Goal: Find specific page/section

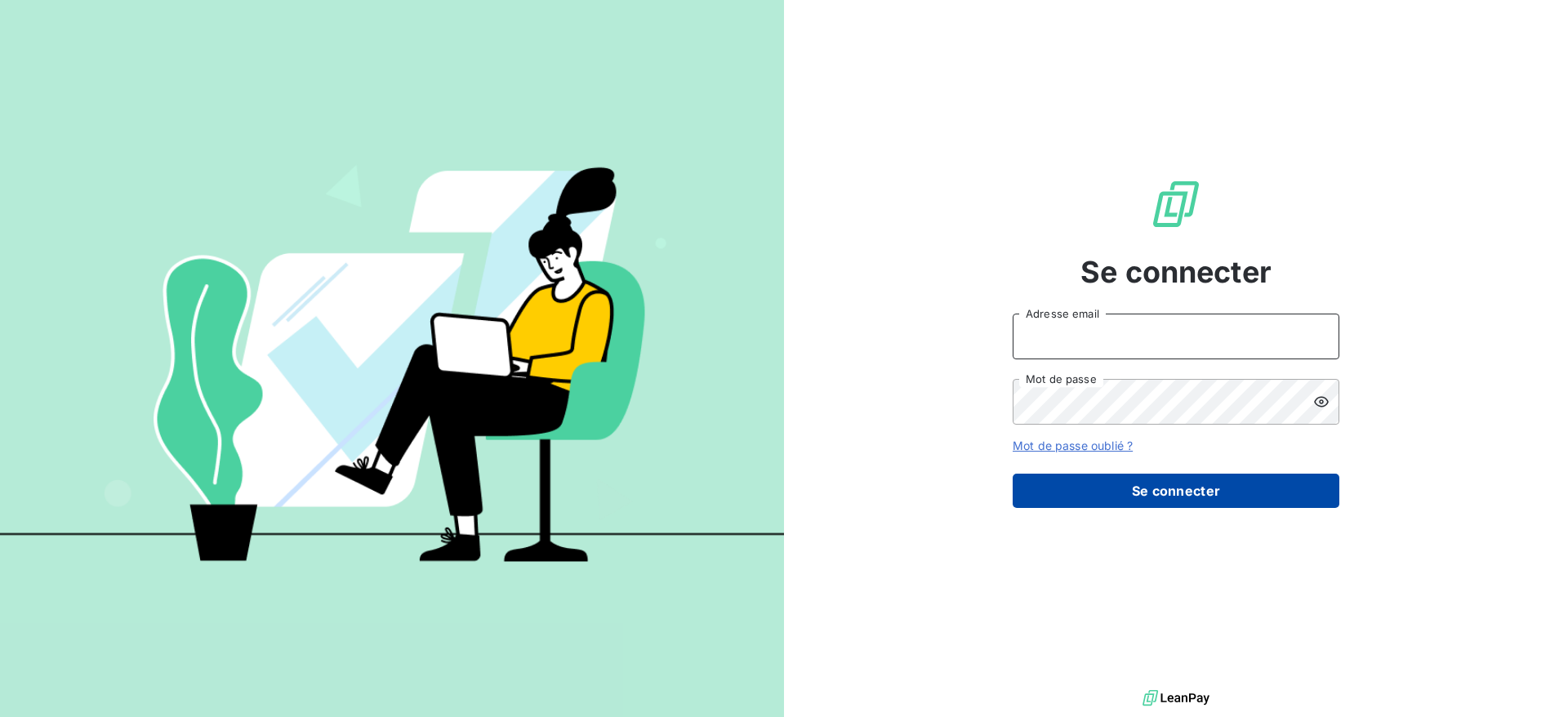
type input "[EMAIL_ADDRESS][DOMAIN_NAME]"
click at [1188, 483] on button "Se connecter" at bounding box center [1176, 491] width 326 height 34
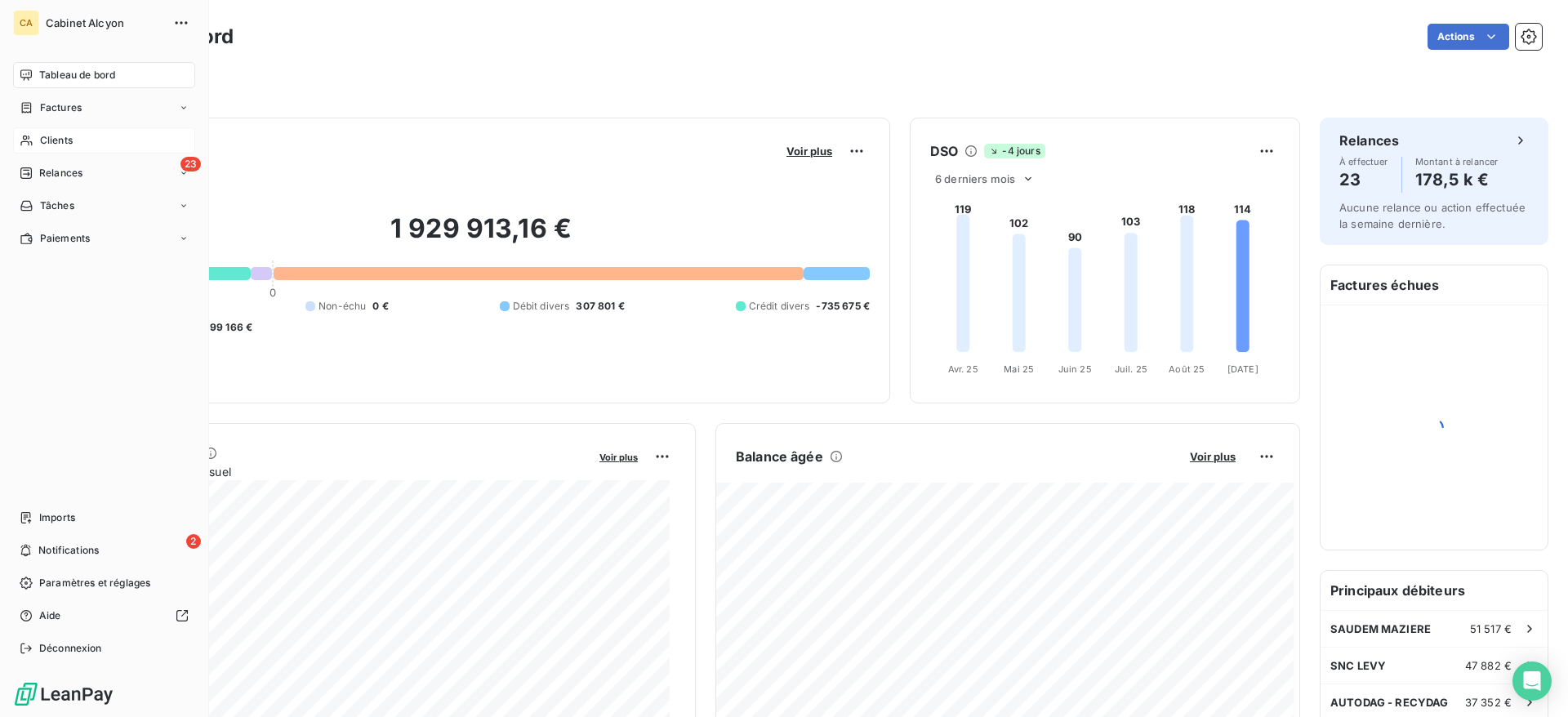
click at [52, 136] on span "Clients" at bounding box center [56, 140] width 33 height 14
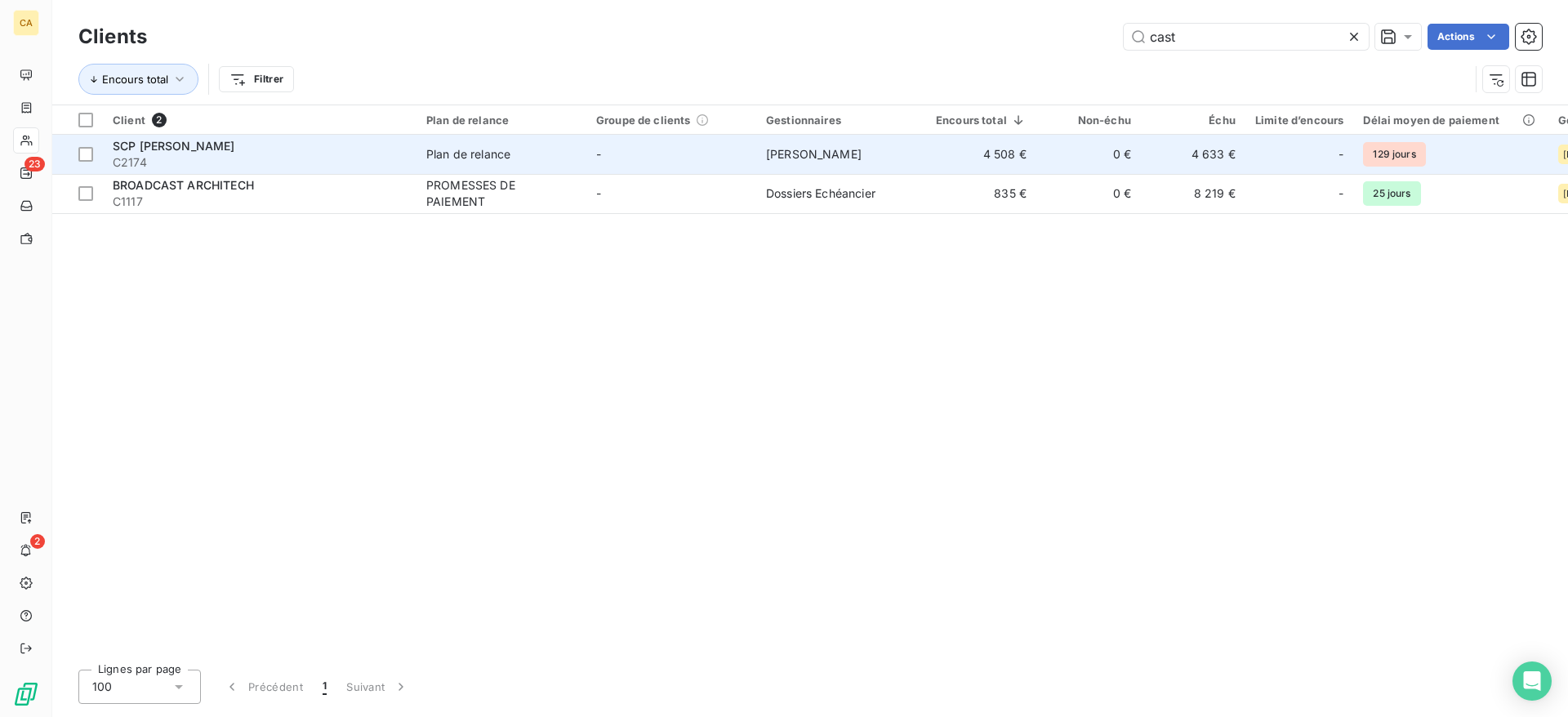
type input "cast"
click at [999, 157] on td "4 508 €" at bounding box center [981, 155] width 110 height 39
